Goal: Check status: Check status

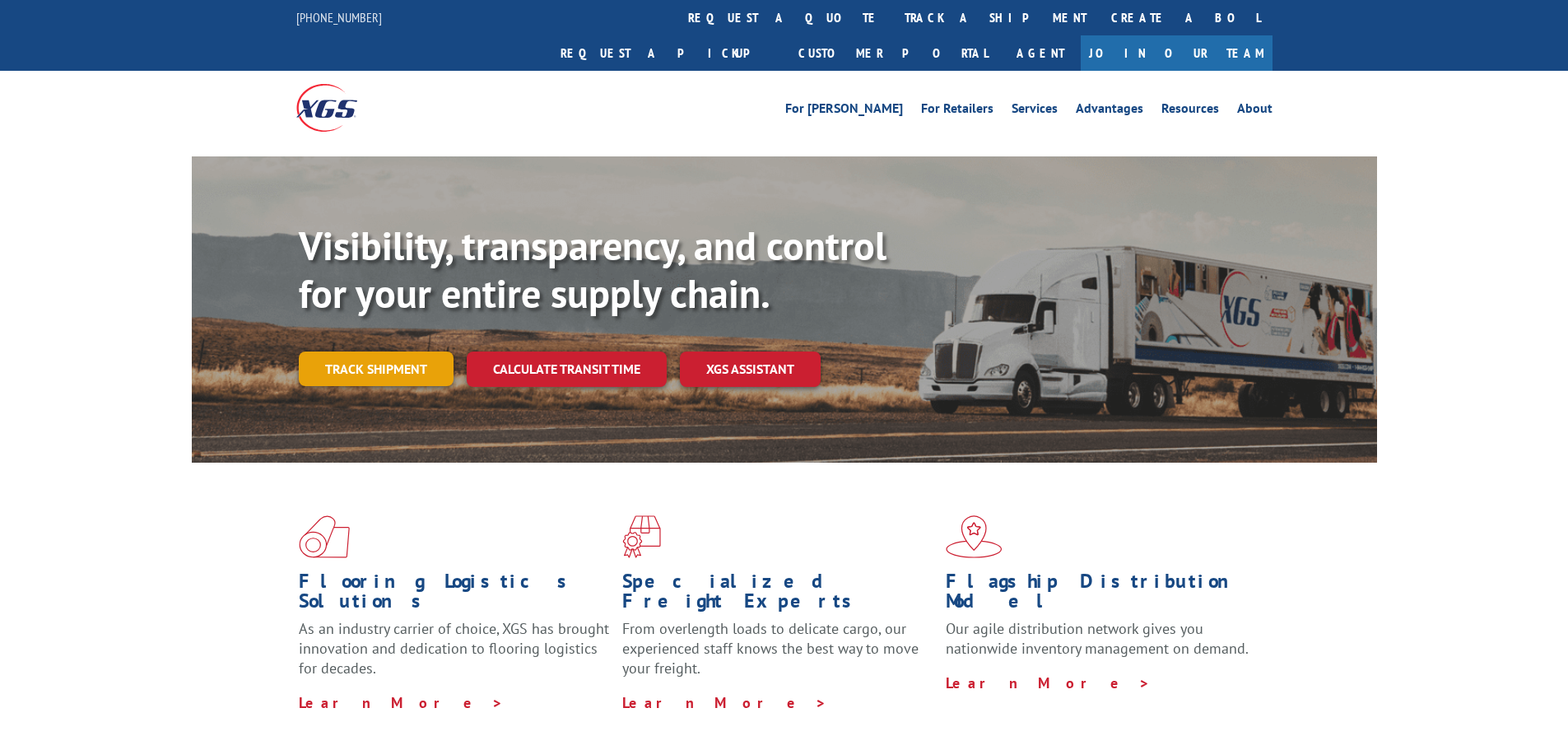
click at [403, 351] on link "Track shipment" at bounding box center [376, 369] width 155 height 35
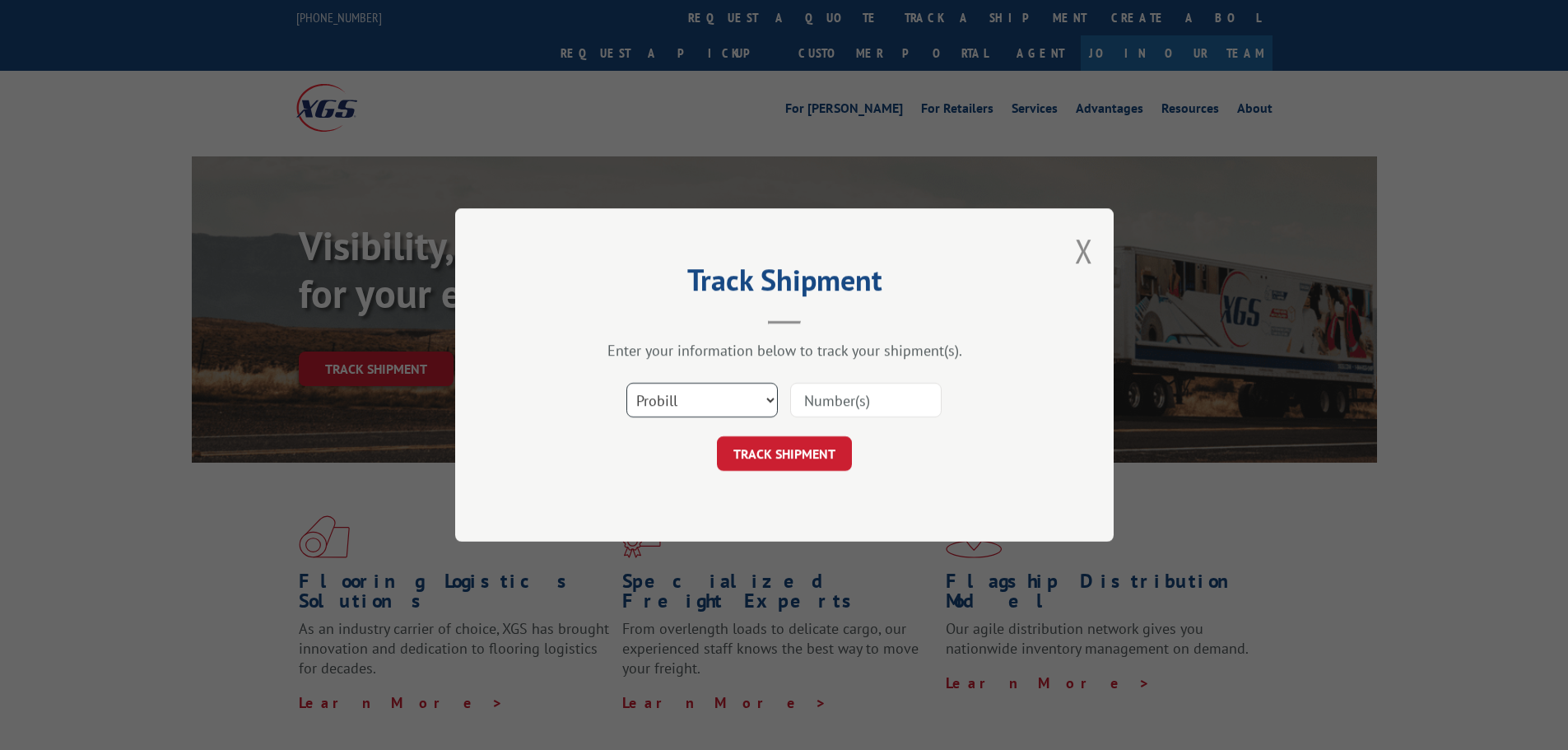
click at [710, 393] on select "Select category... Probill BOL PO" at bounding box center [702, 401] width 151 height 35
select select "bol"
click at [626, 383] on select "Select category... Probill BOL PO" at bounding box center [702, 401] width 151 height 35
click at [848, 403] on input at bounding box center [866, 401] width 151 height 35
paste input "5508151"
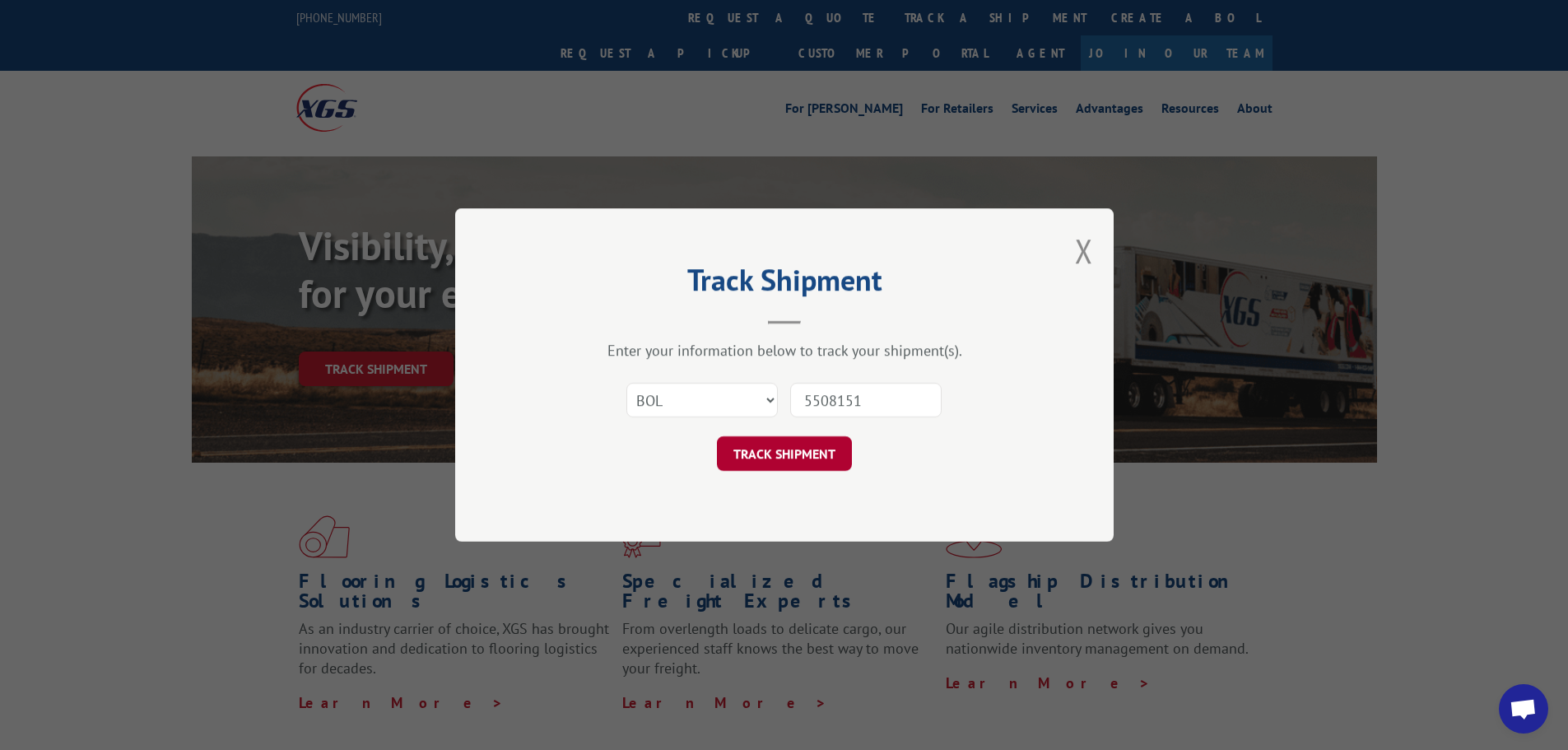
type input "5508151"
click at [813, 450] on button "TRACK SHIPMENT" at bounding box center [784, 454] width 135 height 35
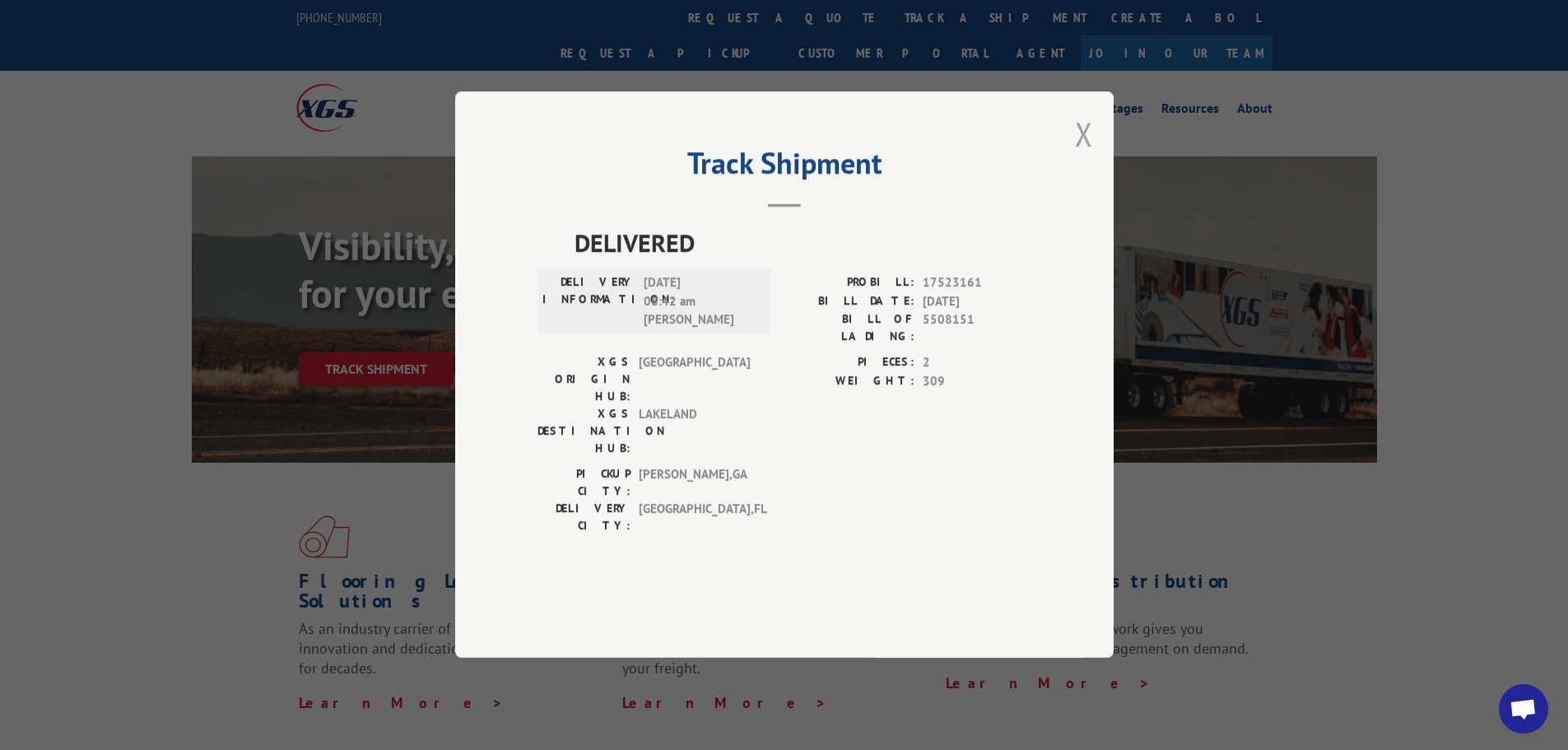
click at [1082, 155] on button "Close modal" at bounding box center [1084, 133] width 18 height 44
